Goal: Navigation & Orientation: Find specific page/section

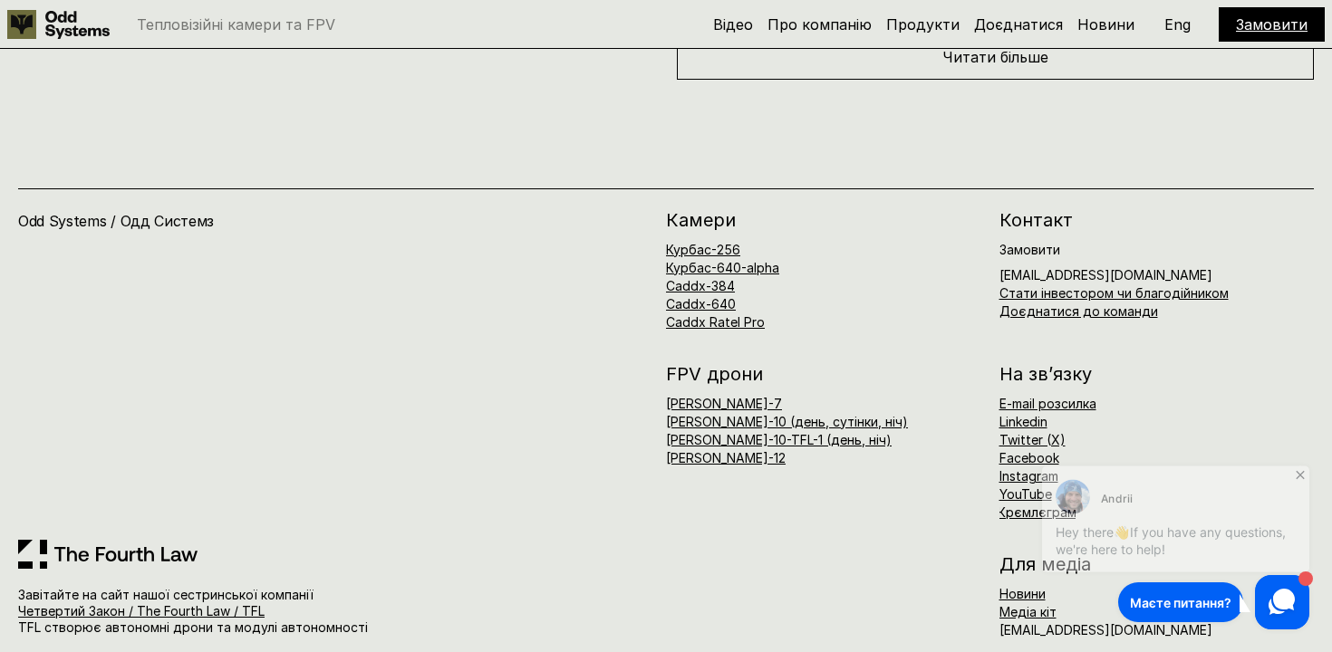
click at [1293, 463] on icon at bounding box center [1300, 469] width 18 height 18
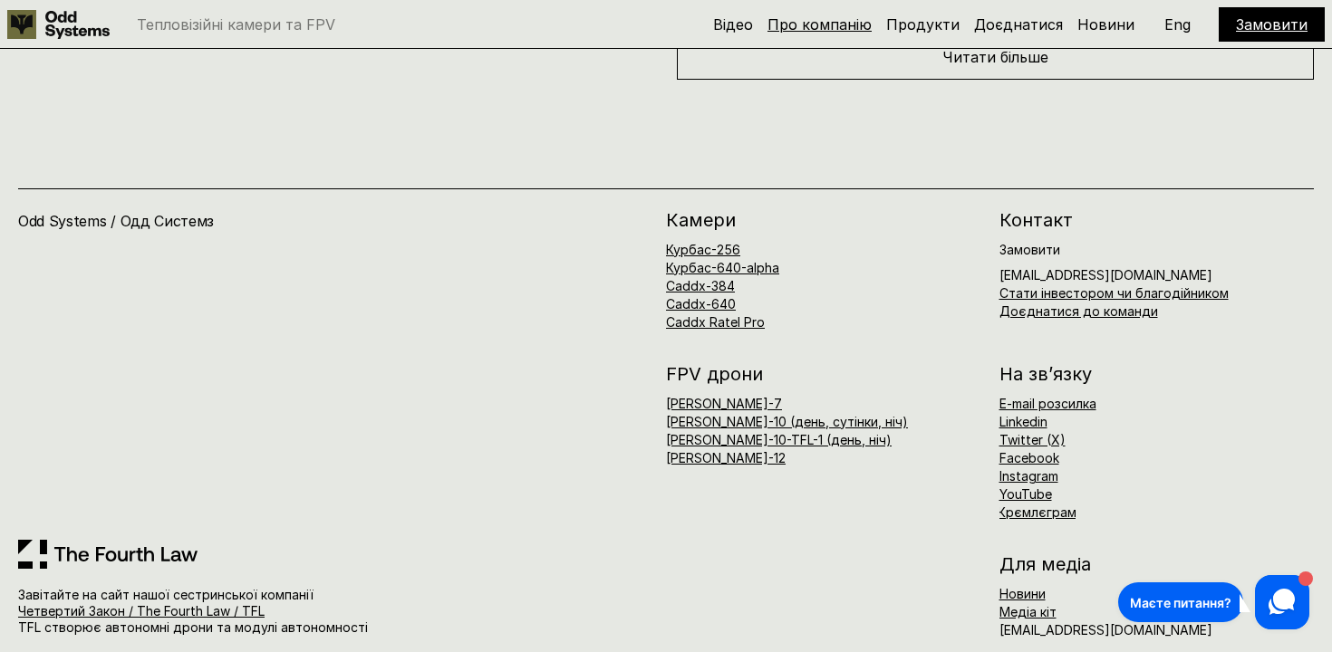
click at [822, 24] on link "Про компанію" at bounding box center [819, 24] width 104 height 18
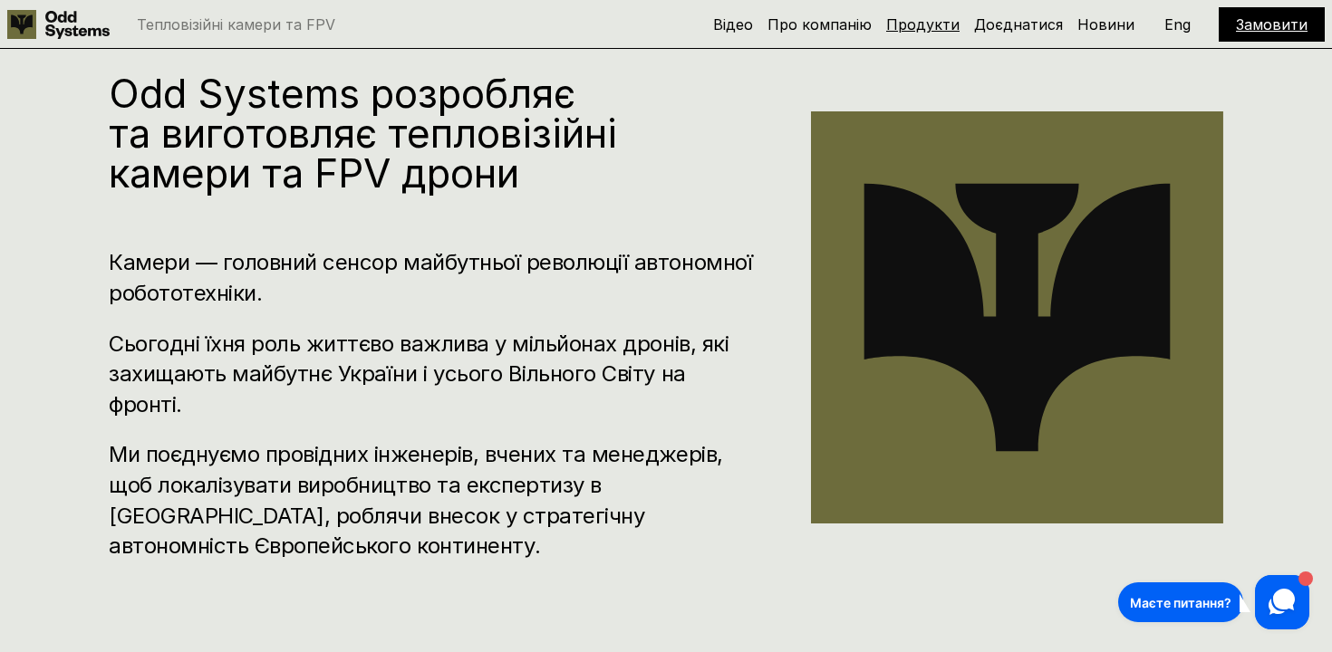
click at [931, 25] on link "Продукти" at bounding box center [922, 24] width 73 height 18
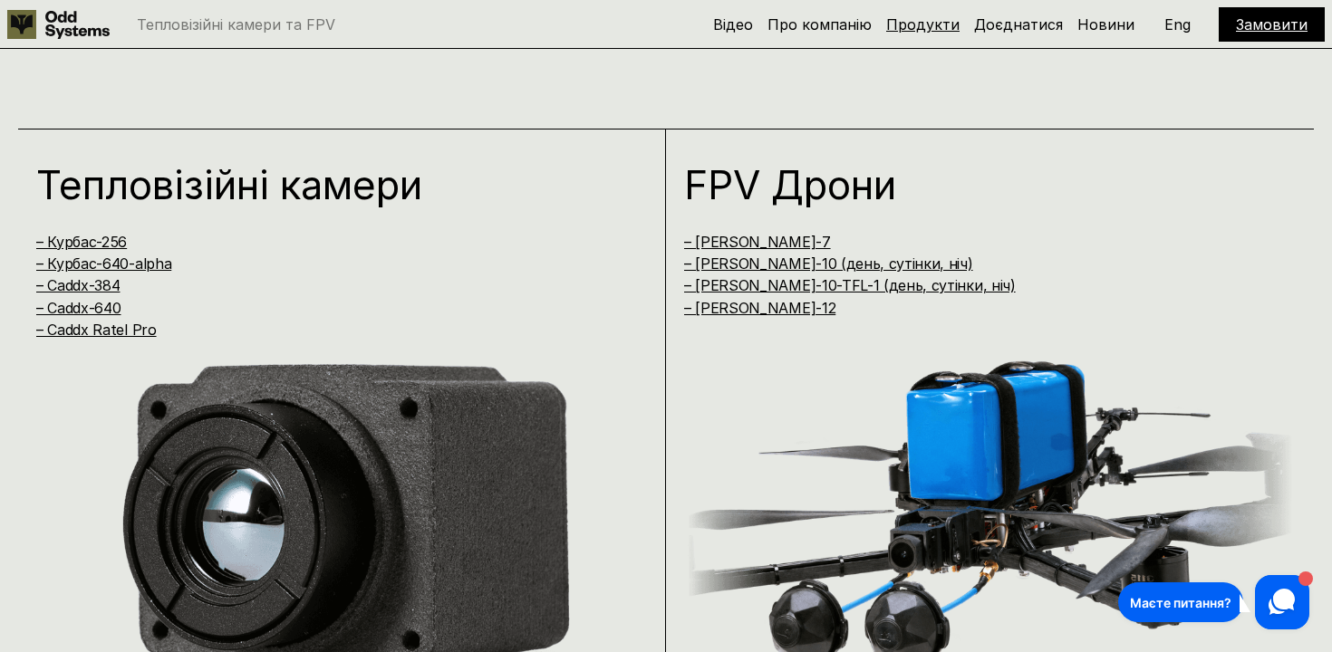
scroll to position [1327, 0]
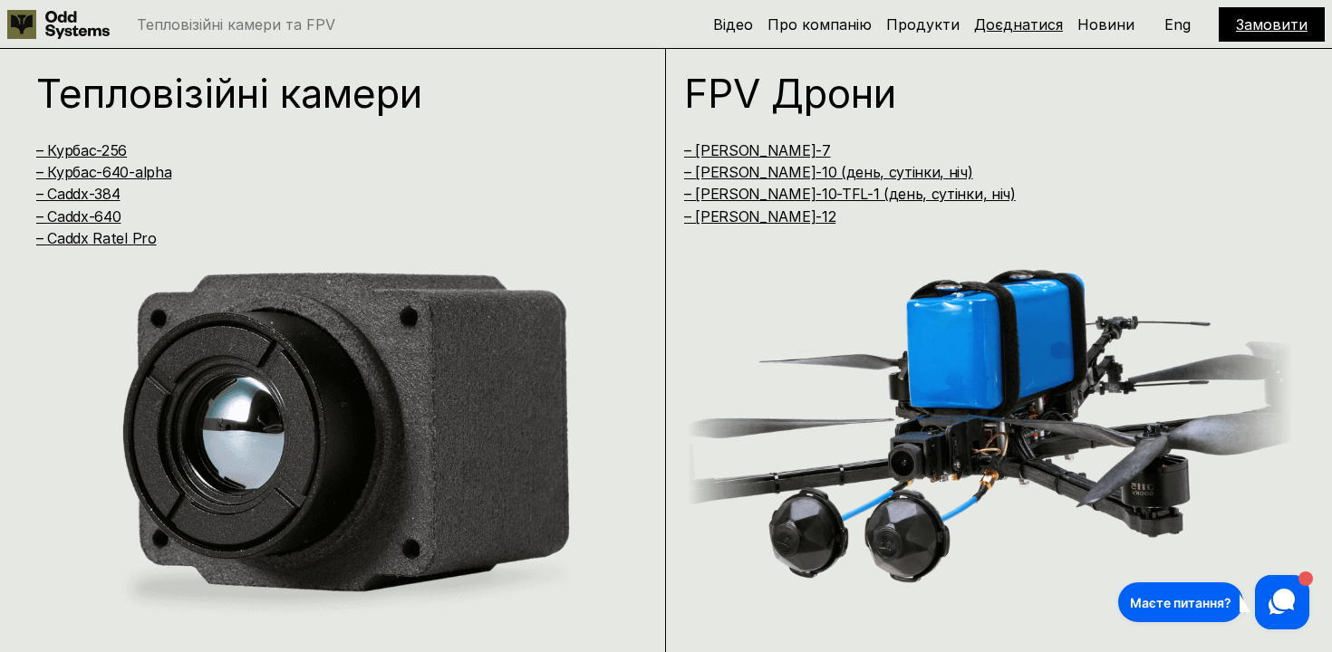
click at [1041, 20] on link "Доєднатися" at bounding box center [1018, 24] width 89 height 18
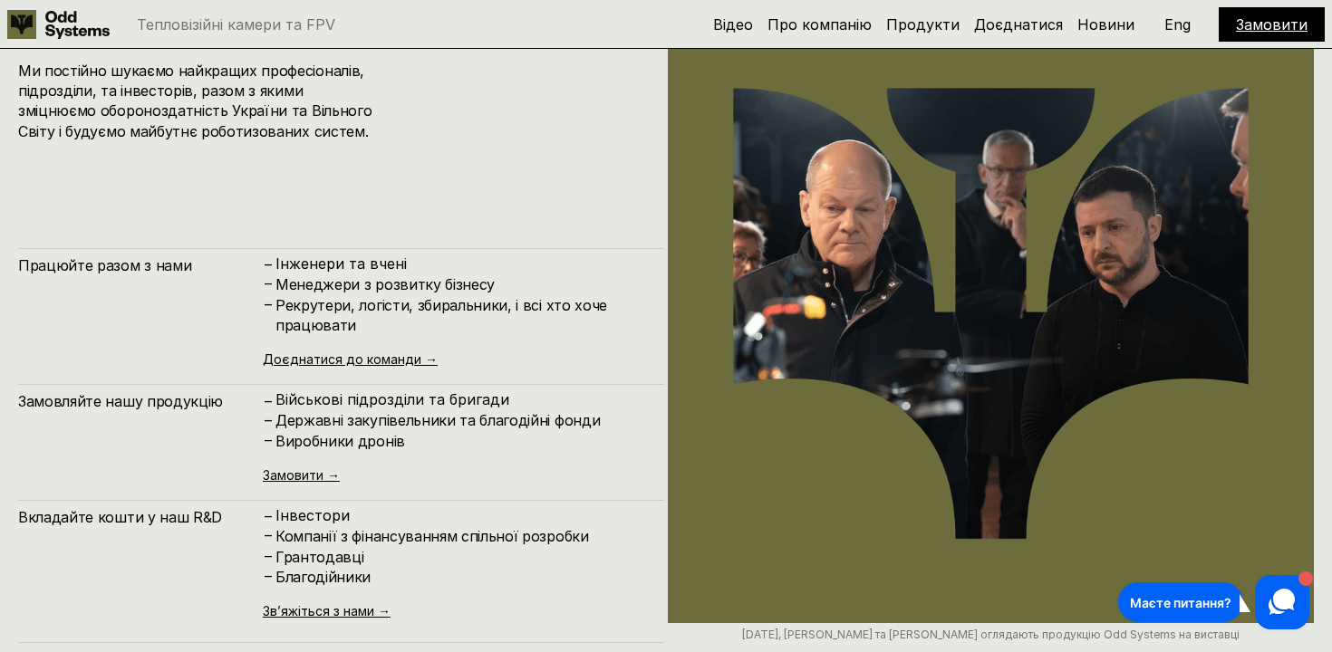
scroll to position [7922, 0]
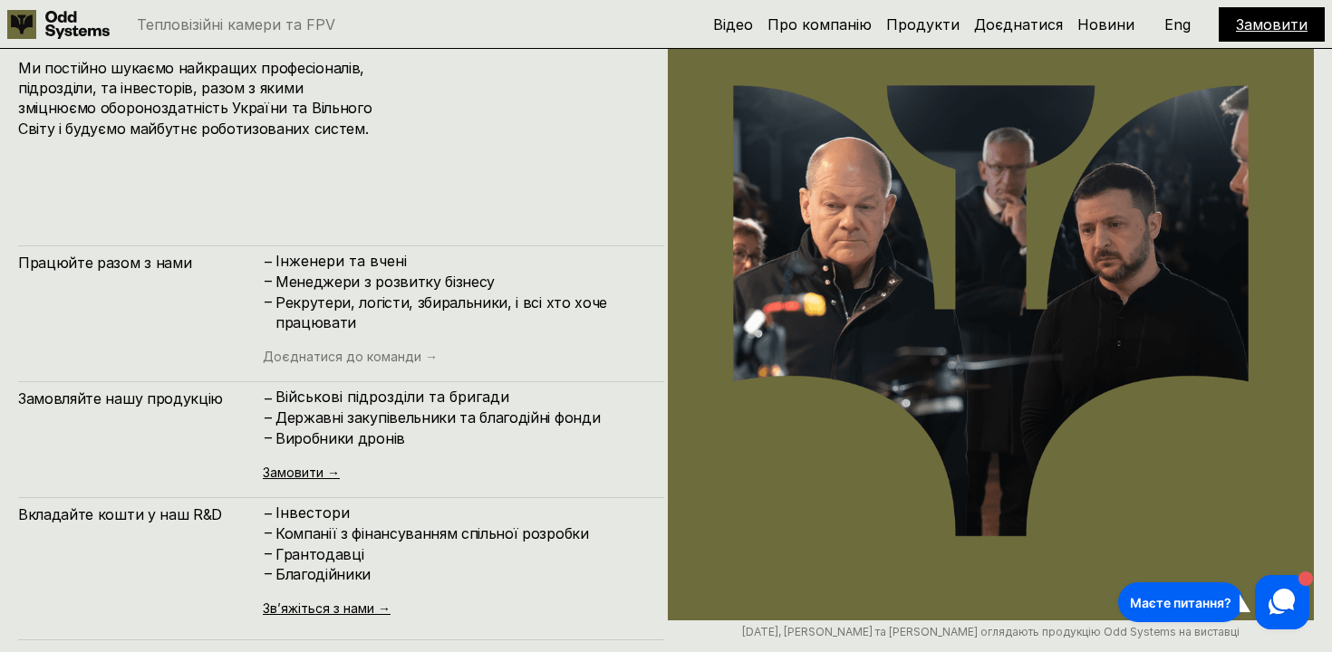
click at [372, 354] on link "Доєднатися до команди →" at bounding box center [350, 356] width 175 height 15
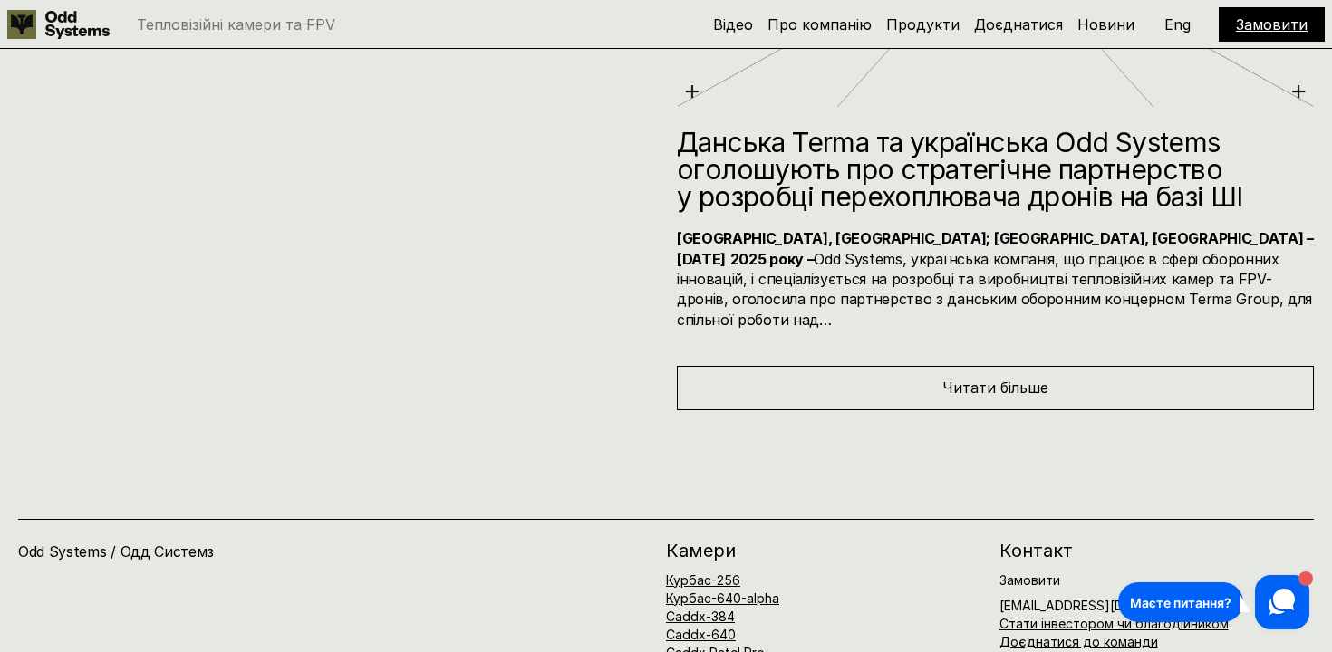
scroll to position [9392, 0]
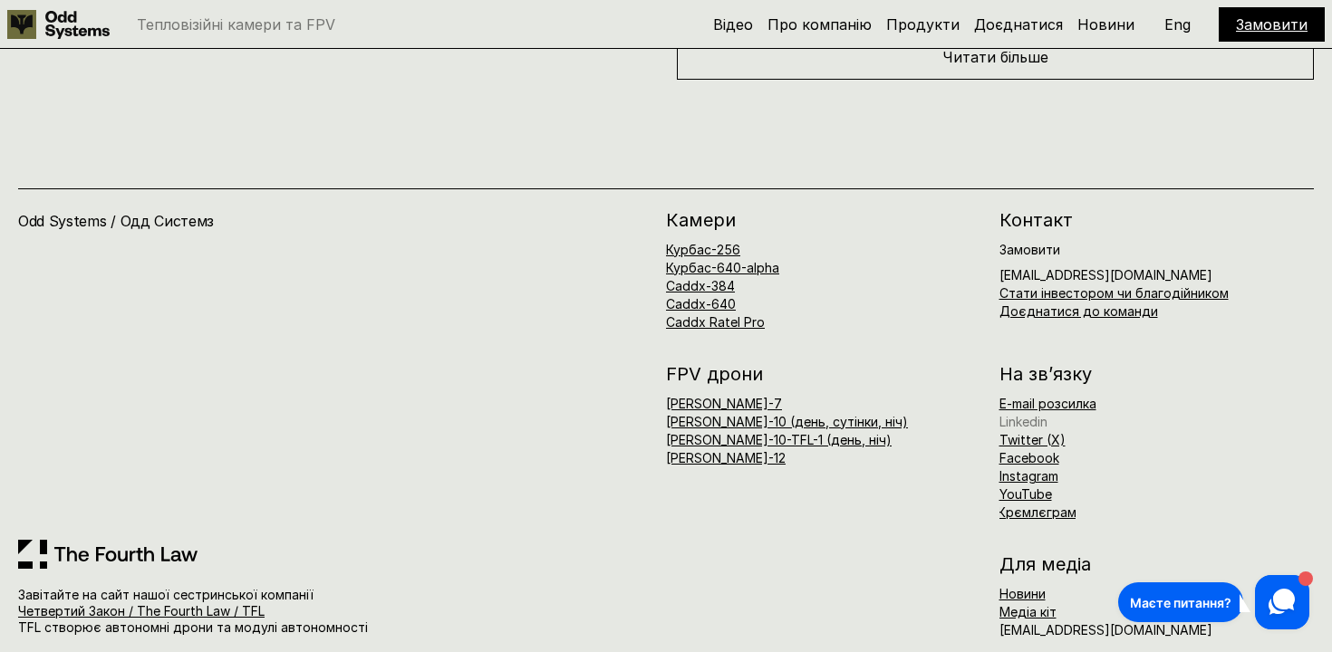
click at [1023, 414] on link "Linkedin" at bounding box center [1023, 421] width 48 height 15
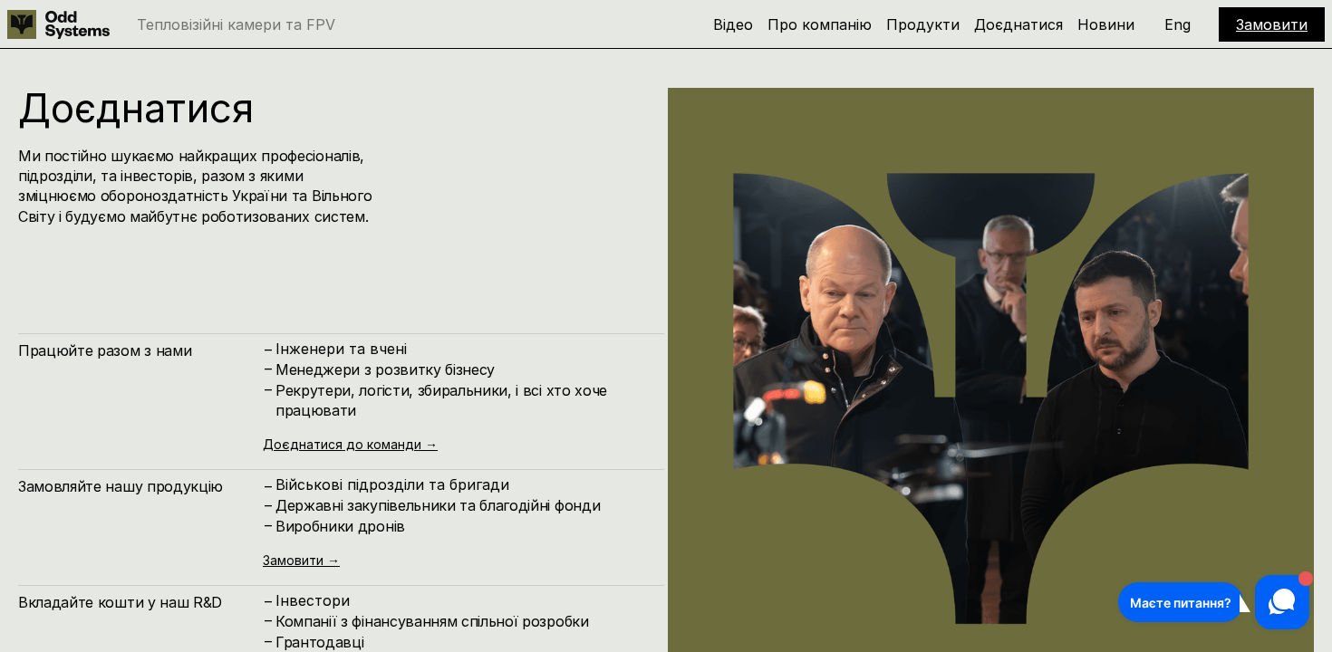
scroll to position [7860, 0]
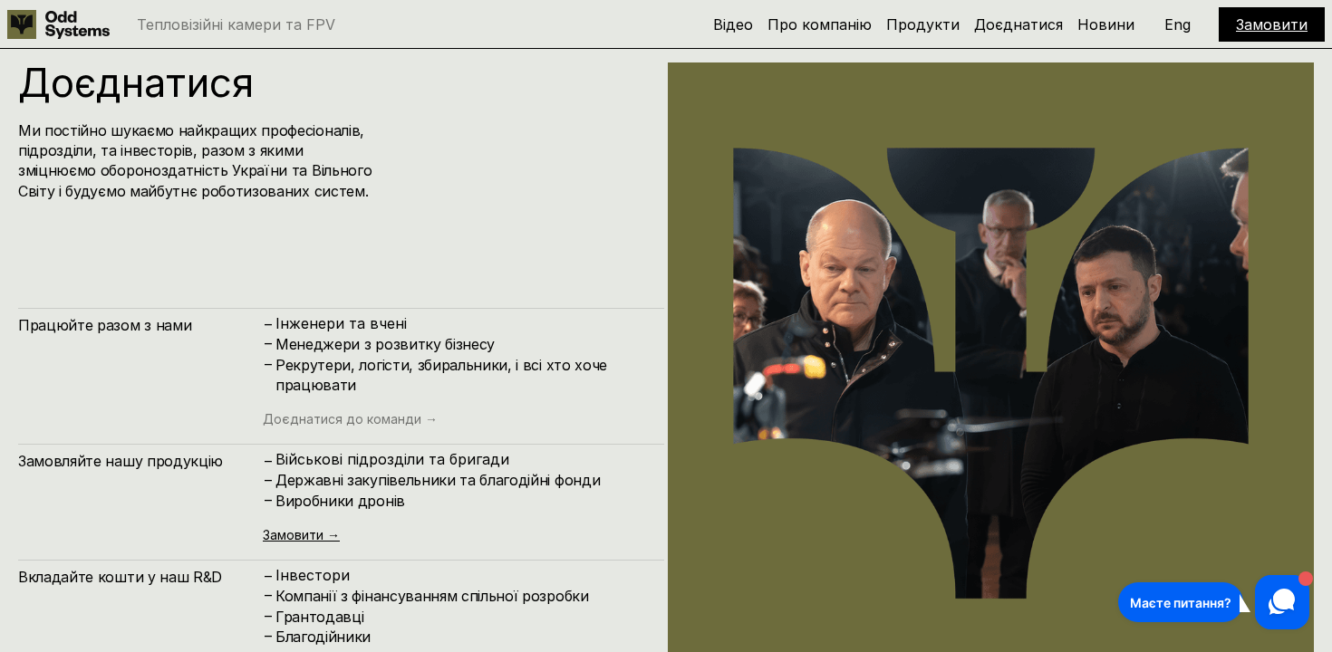
click at [377, 423] on link "Доєднатися до команди →" at bounding box center [350, 418] width 175 height 15
